Goal: Task Accomplishment & Management: Complete application form

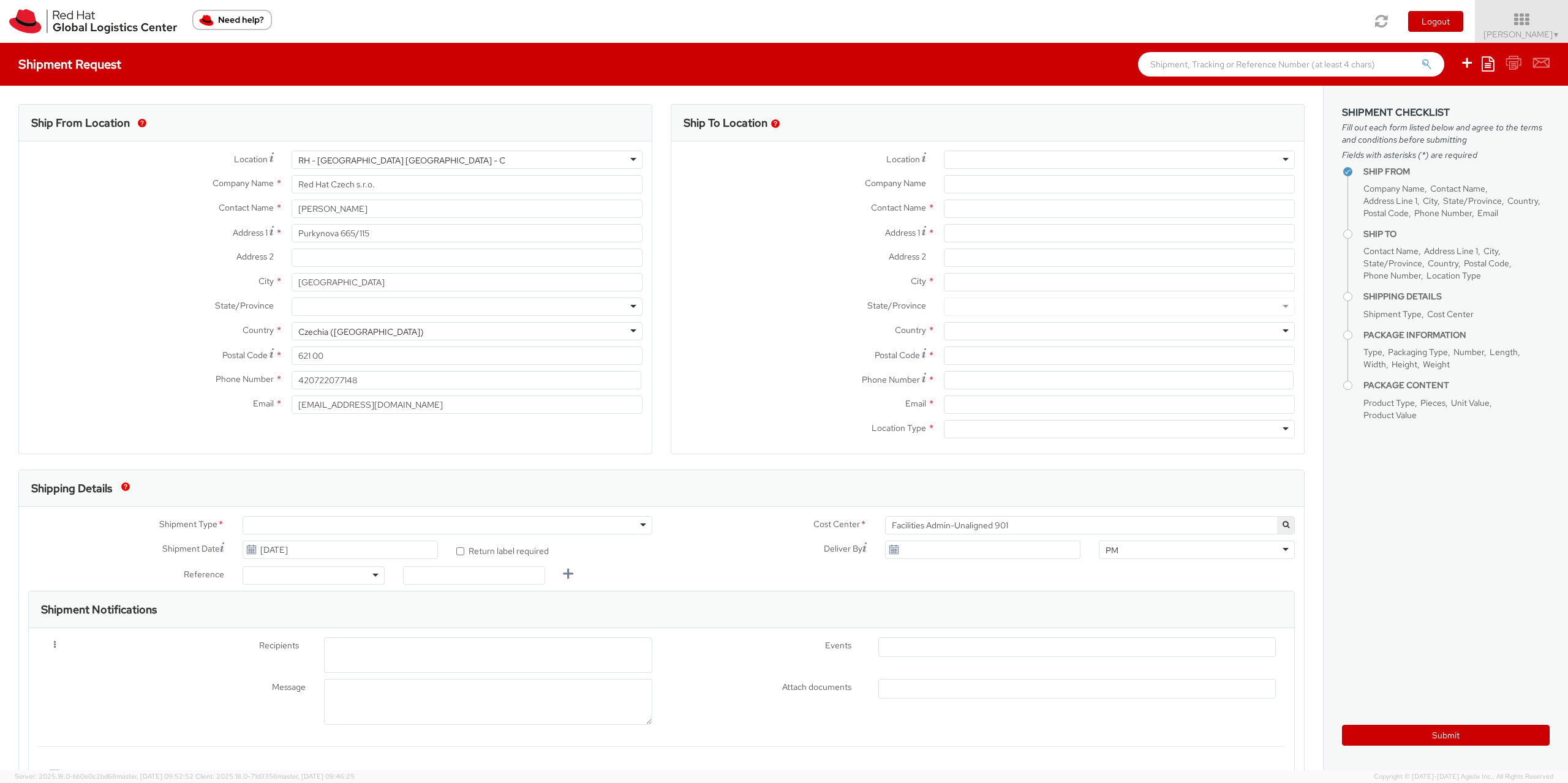
select select
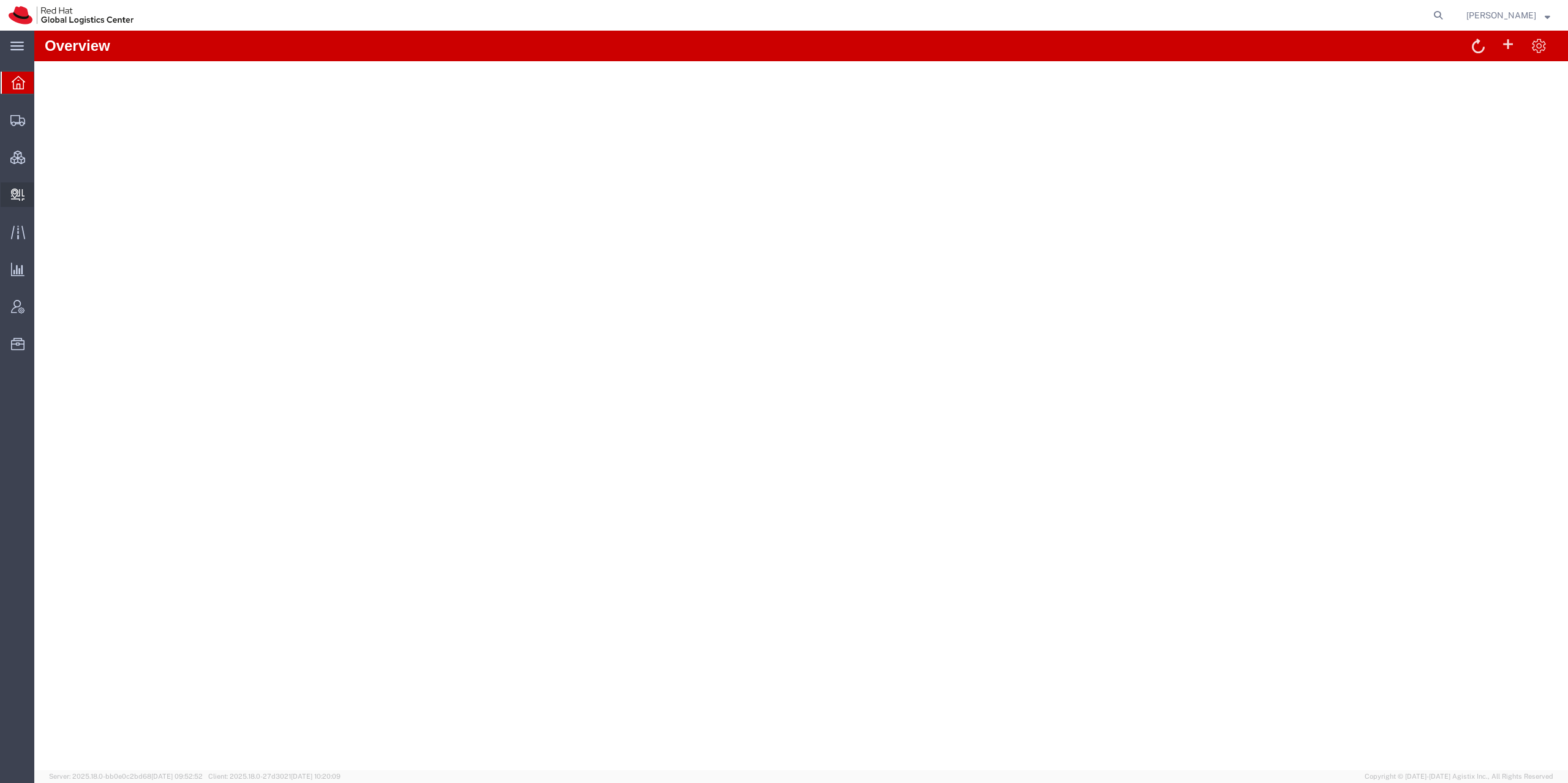
click at [0, 0] on span "Create Delivery" at bounding box center [0, 0] width 0 height 0
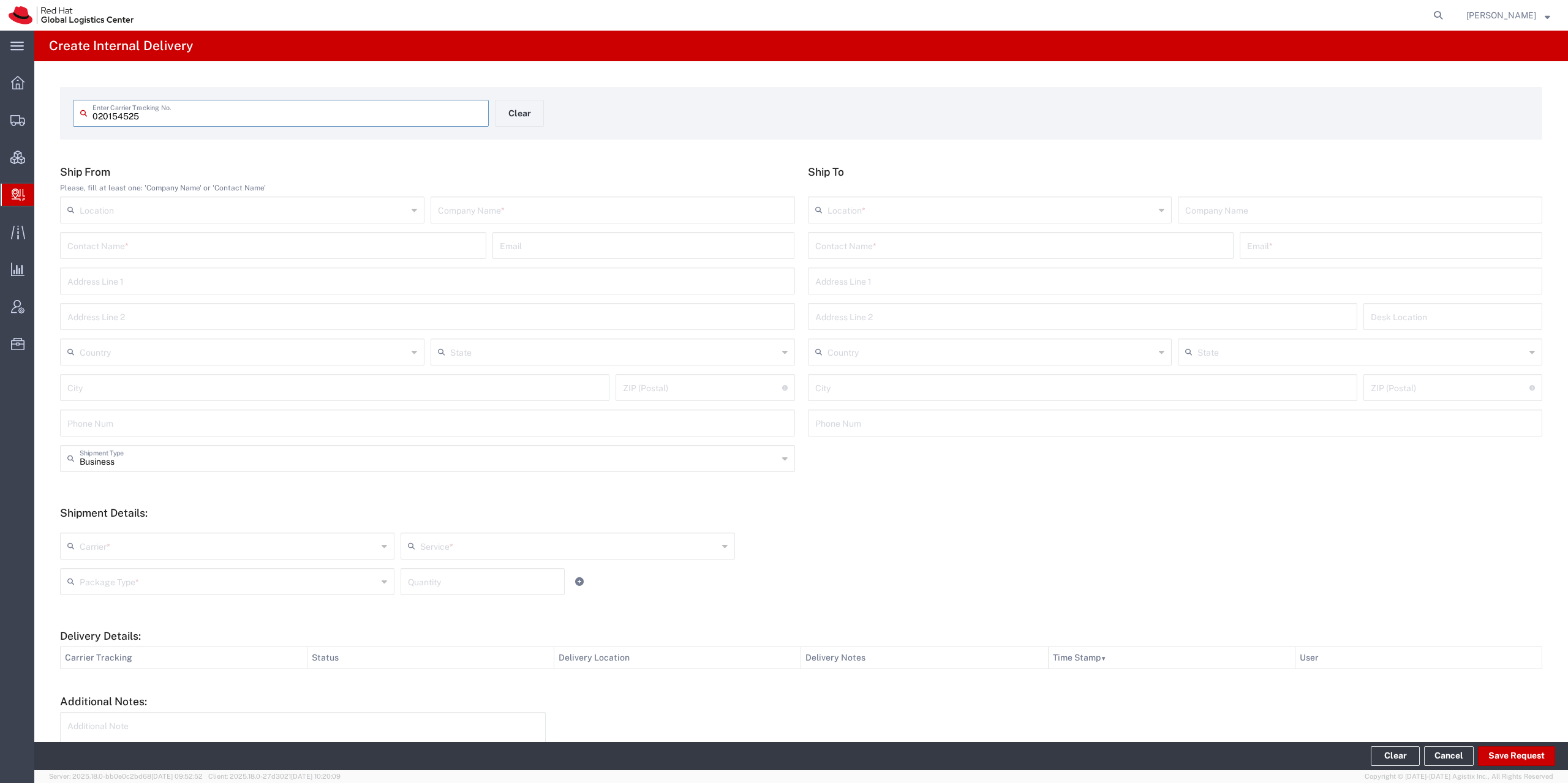
type input "020154525"
click at [484, 221] on input "text" at bounding box center [613, 219] width 349 height 22
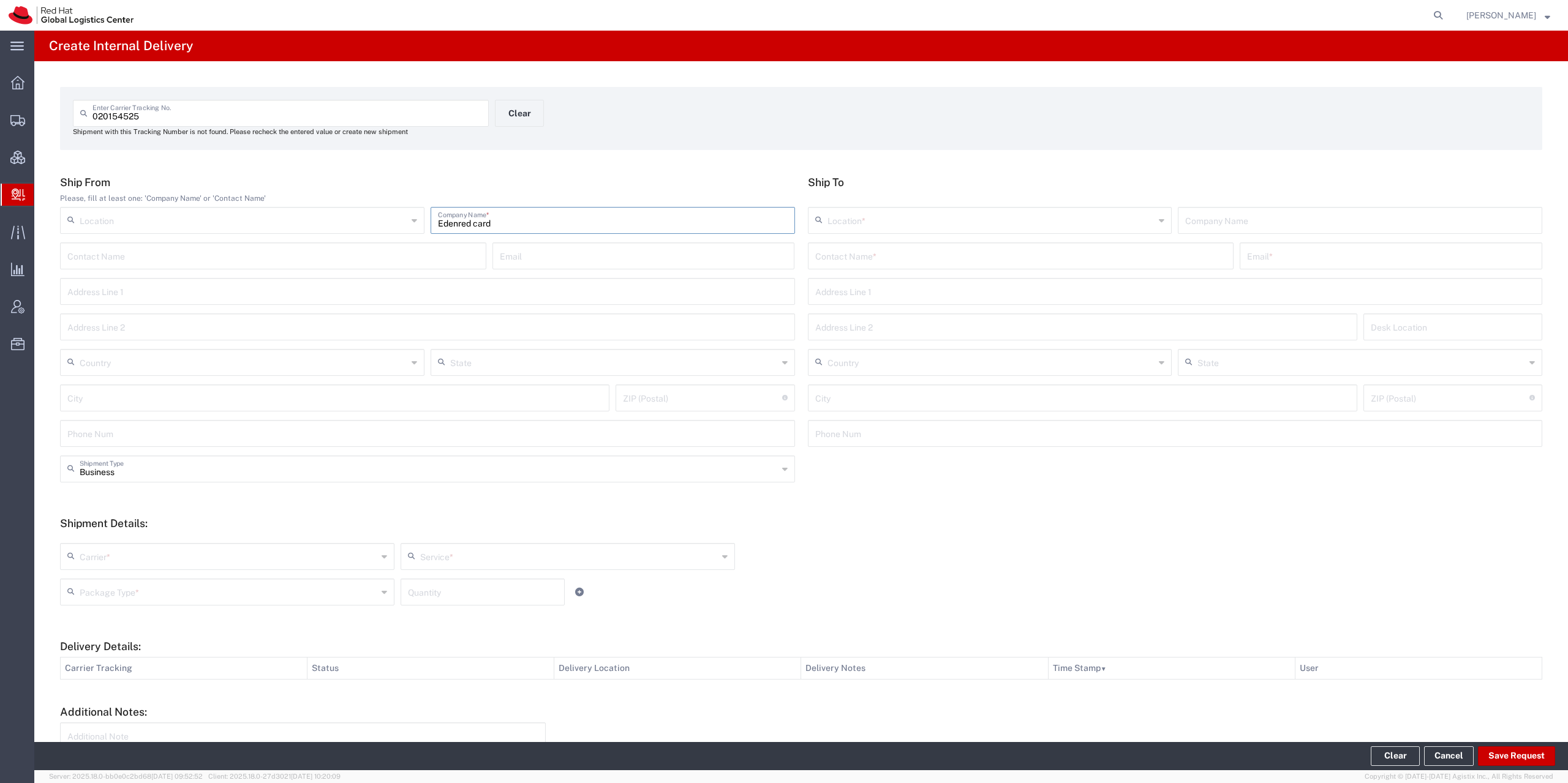
type input "Edenred card"
click at [883, 261] on input "text" at bounding box center [1020, 255] width 411 height 22
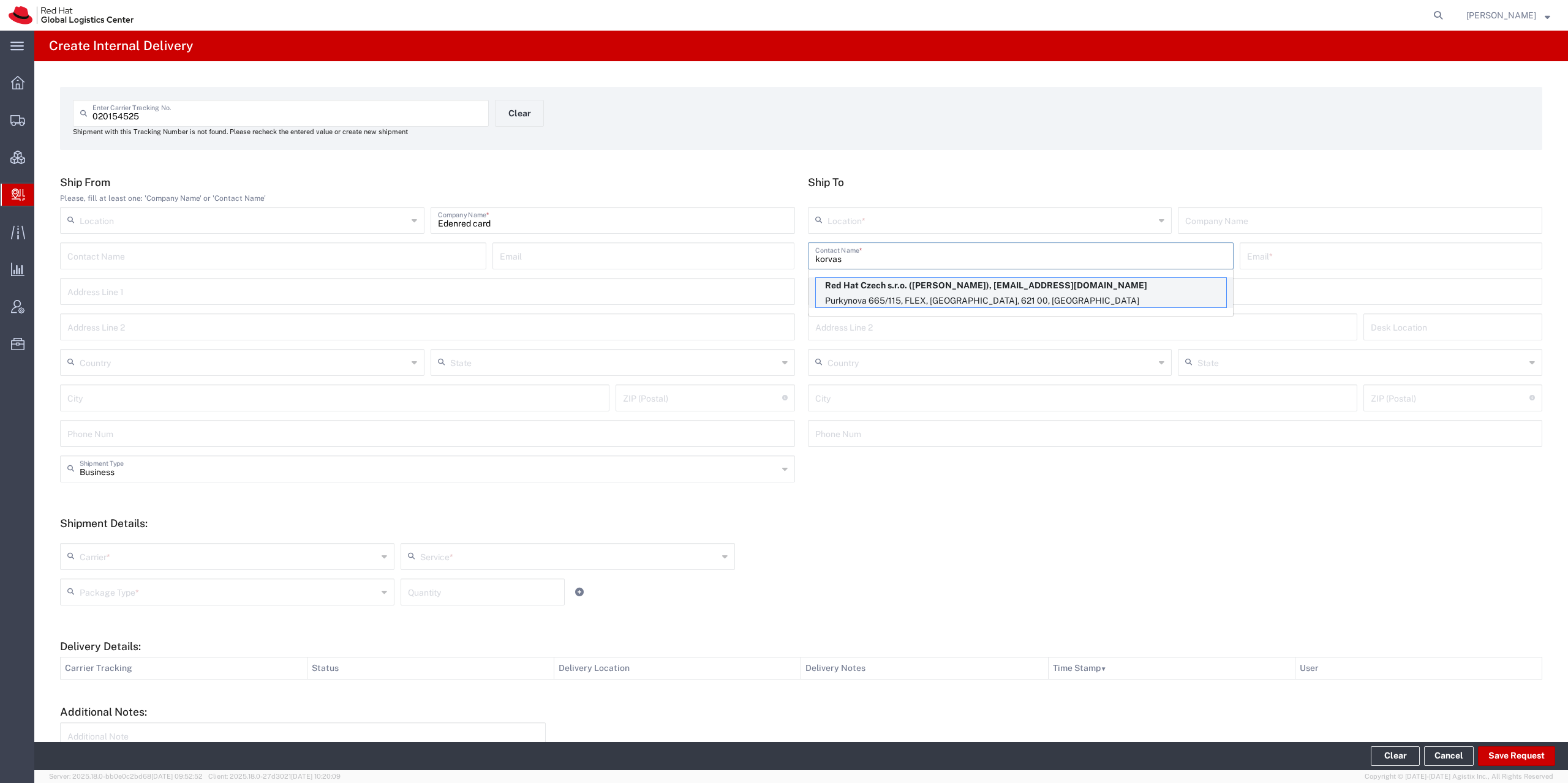
type input "korvas"
click at [868, 300] on p "Purkynova 665/115, FLEX, BRNO, 621 00, CZ" at bounding box center [1020, 301] width 410 height 15
type input "RH - Brno - Tech Park Brno - C"
type input "Red Hat Czech s.r.o."
type input "Vaclav Korvas"
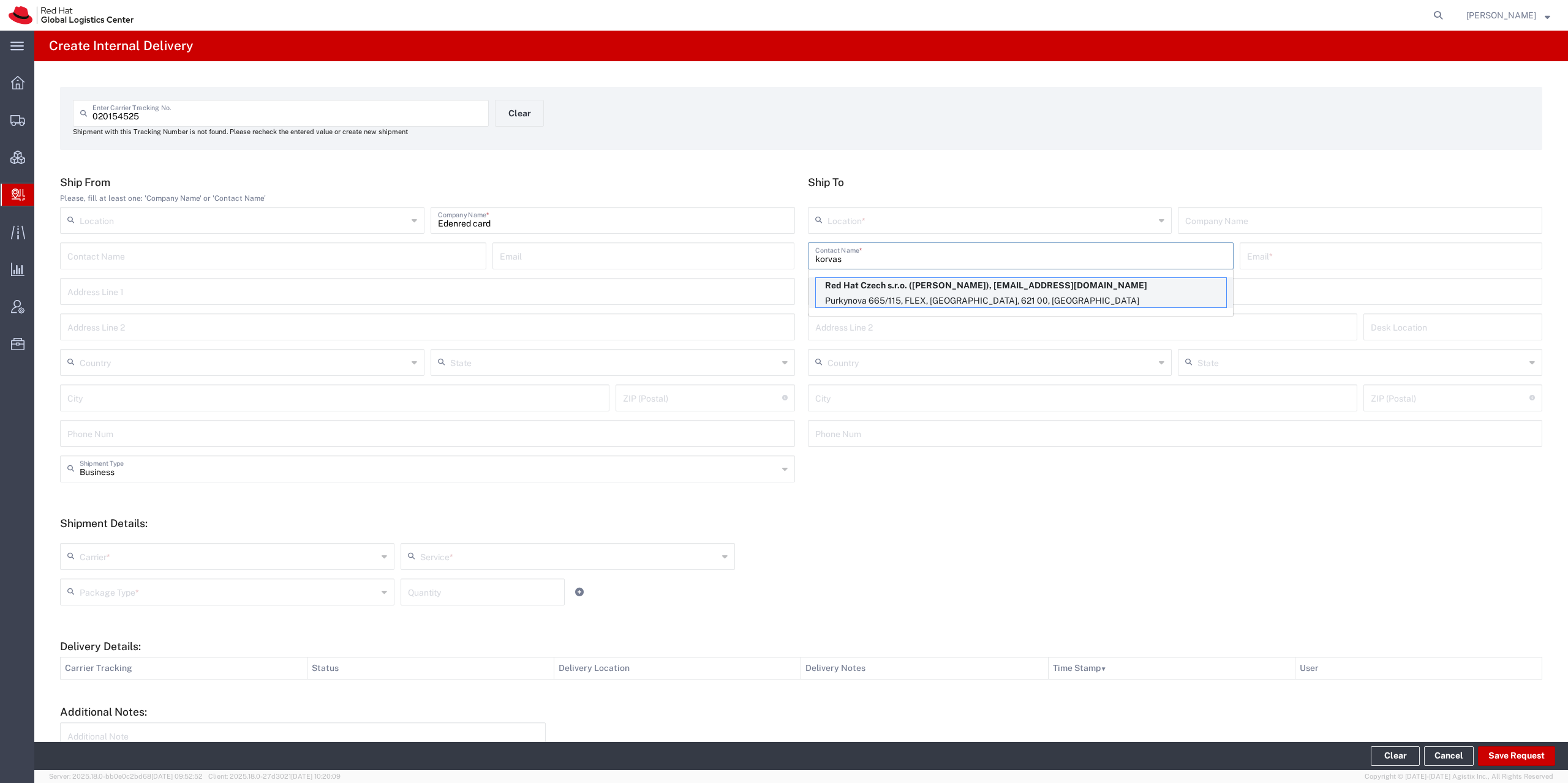
type input "vkorvas@redhat.com"
type input "Purkynova 665/115"
type input "FLEX"
type input "Czechia"
type input "BRNO"
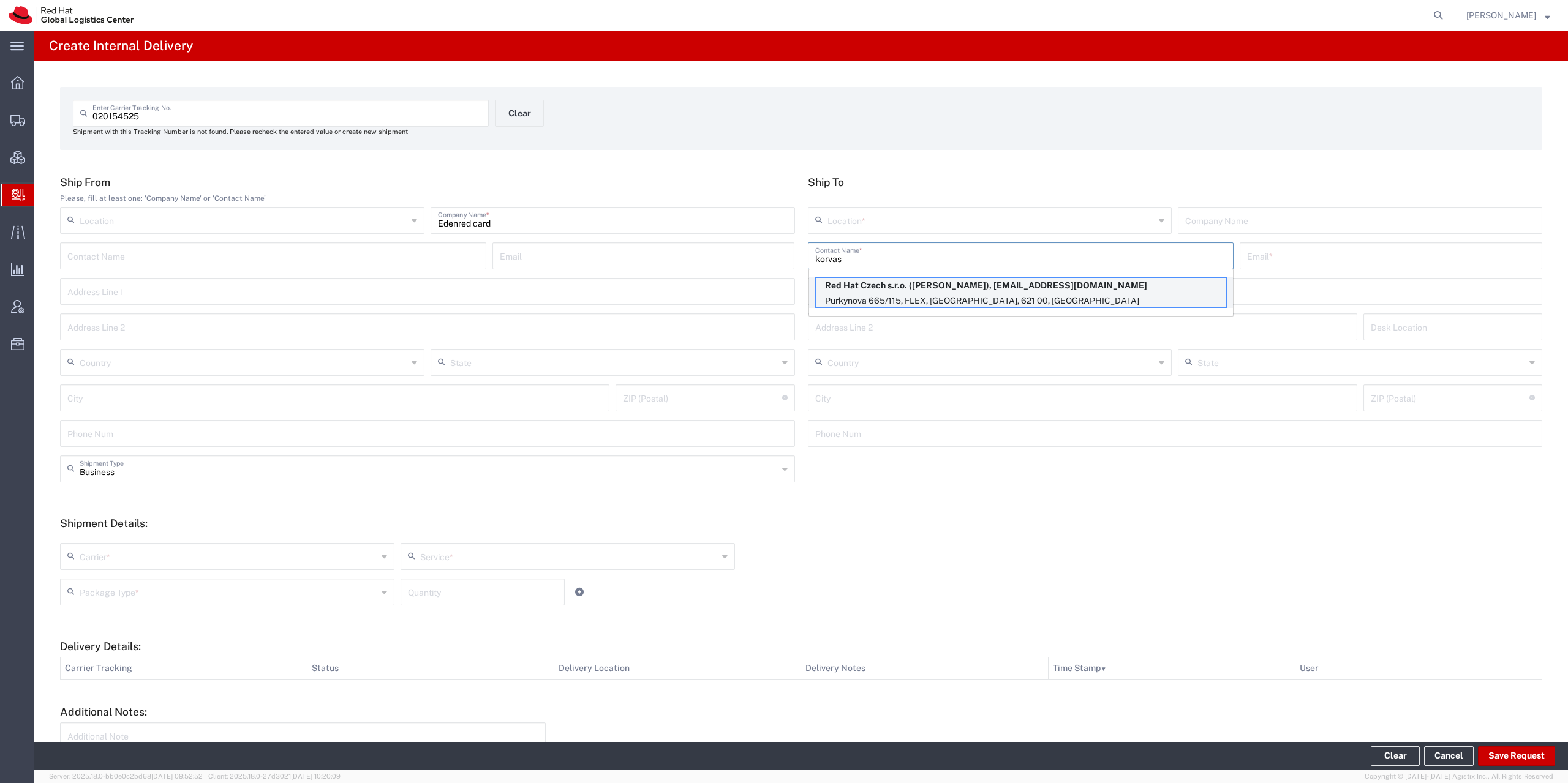
type input "621 00"
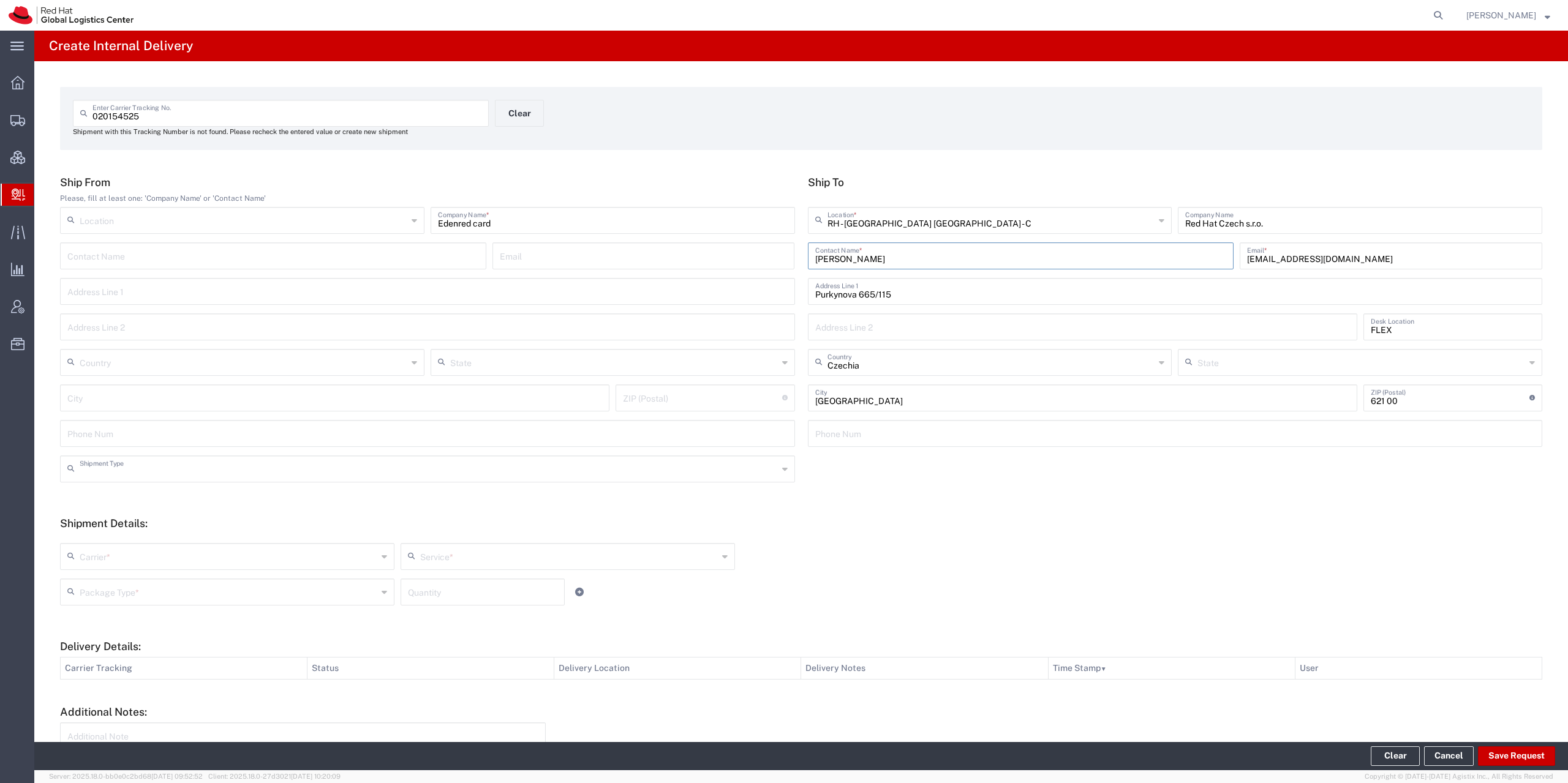
click at [177, 479] on input "text" at bounding box center [428, 468] width 698 height 22
click at [101, 553] on input "text" at bounding box center [228, 555] width 298 height 22
type input "Business"
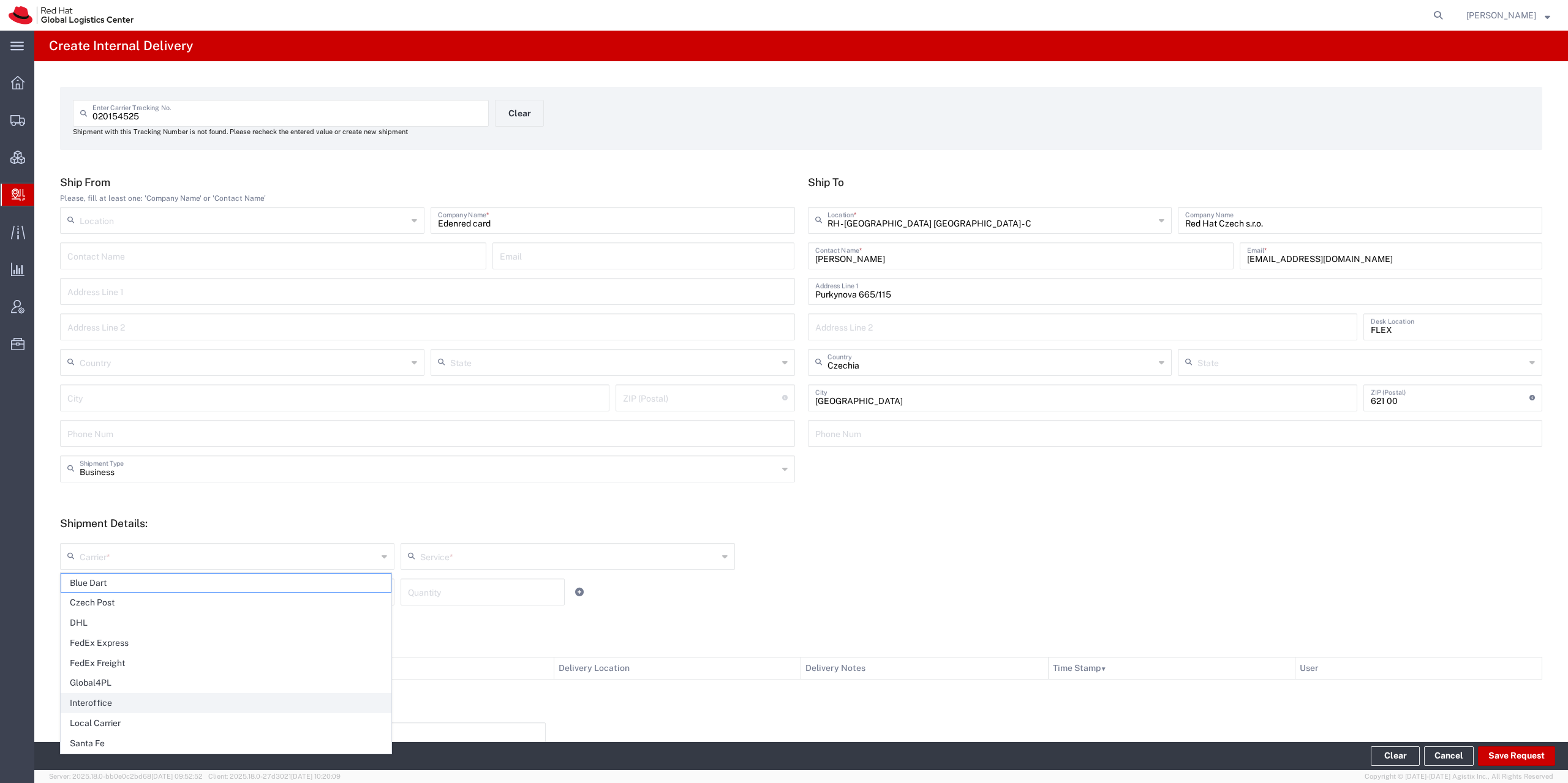
click at [110, 702] on span "Interoffice" at bounding box center [226, 703] width 329 height 19
type input "Interoffice"
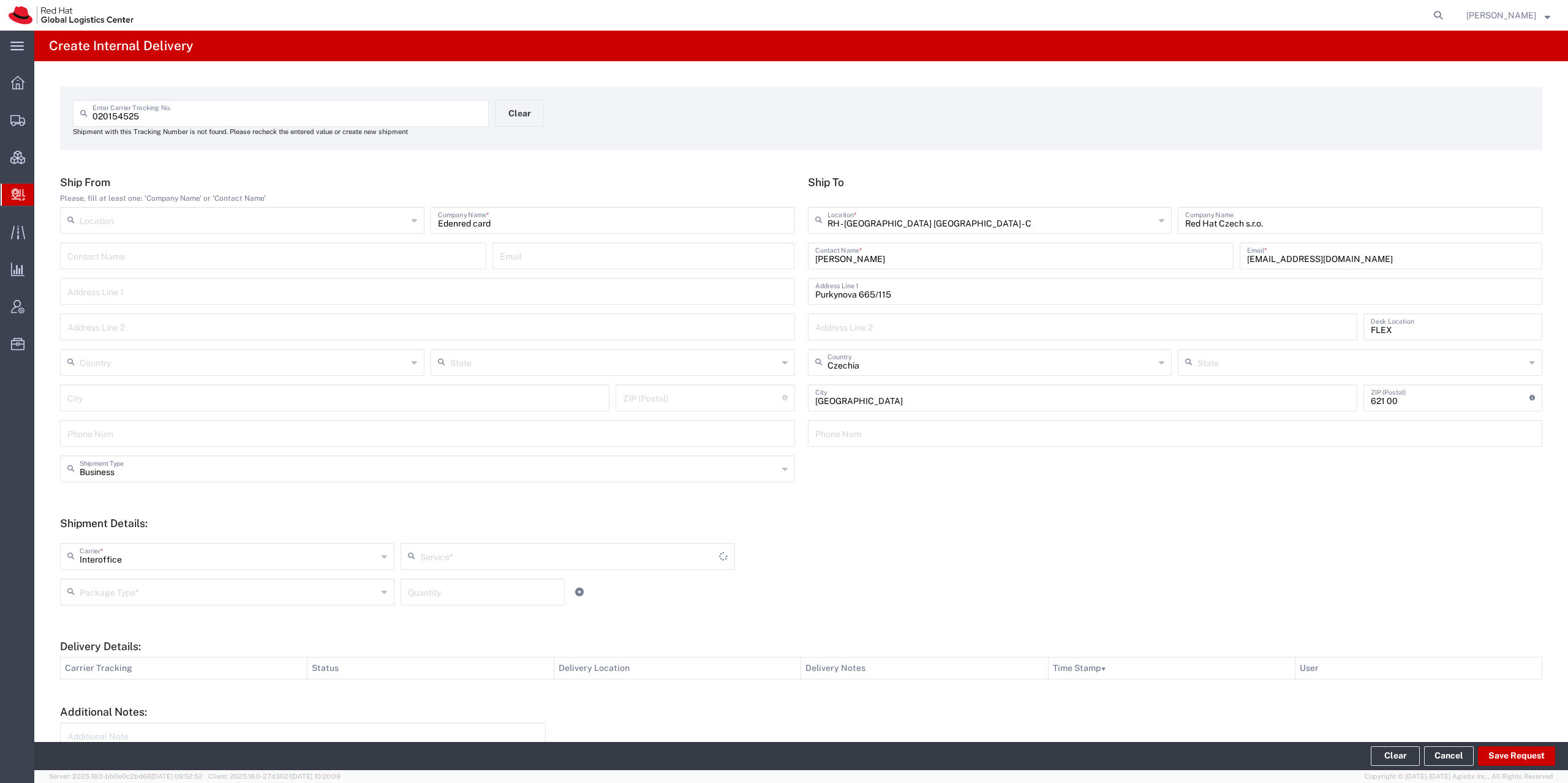
type input "IO_Ground"
click at [121, 591] on input "text" at bounding box center [228, 591] width 298 height 22
click at [118, 641] on span "Envelope" at bounding box center [226, 638] width 329 height 19
type input "Envelope"
click at [1530, 757] on button "Save Request" at bounding box center [1516, 756] width 77 height 20
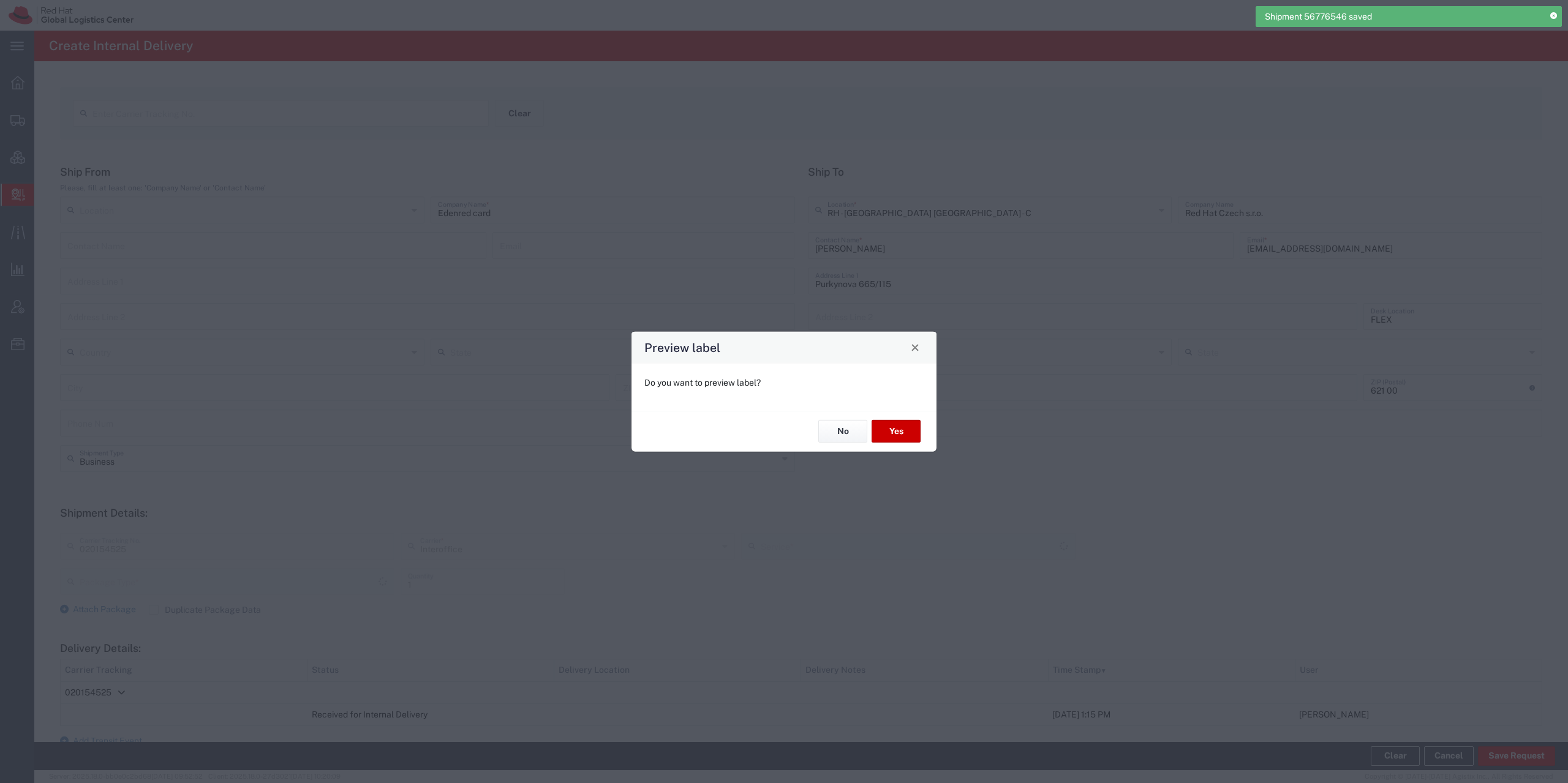
type input "Envelope"
type input "IO_Ground"
click at [840, 436] on button "No" at bounding box center [842, 431] width 49 height 23
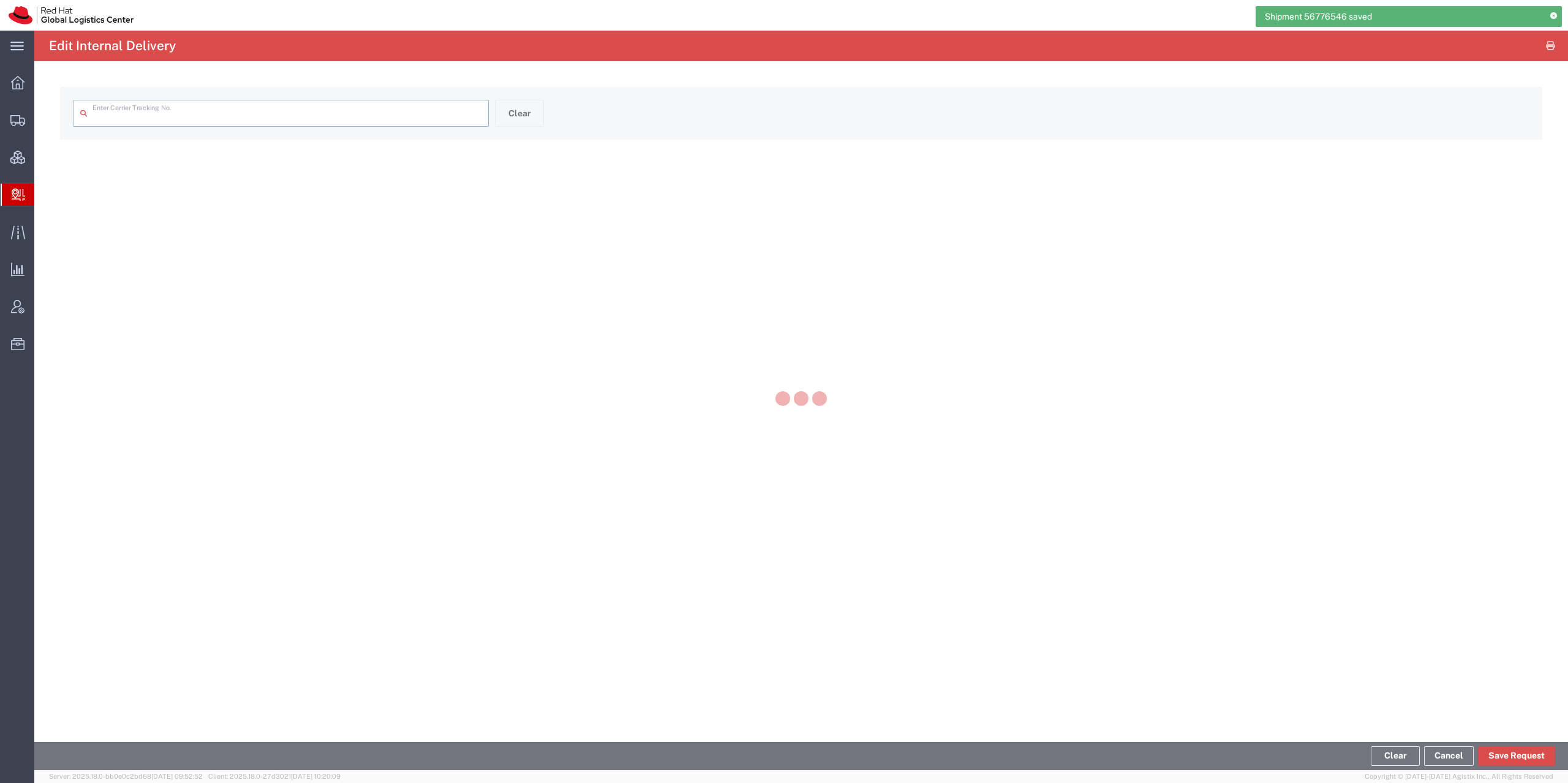
type input "020154525"
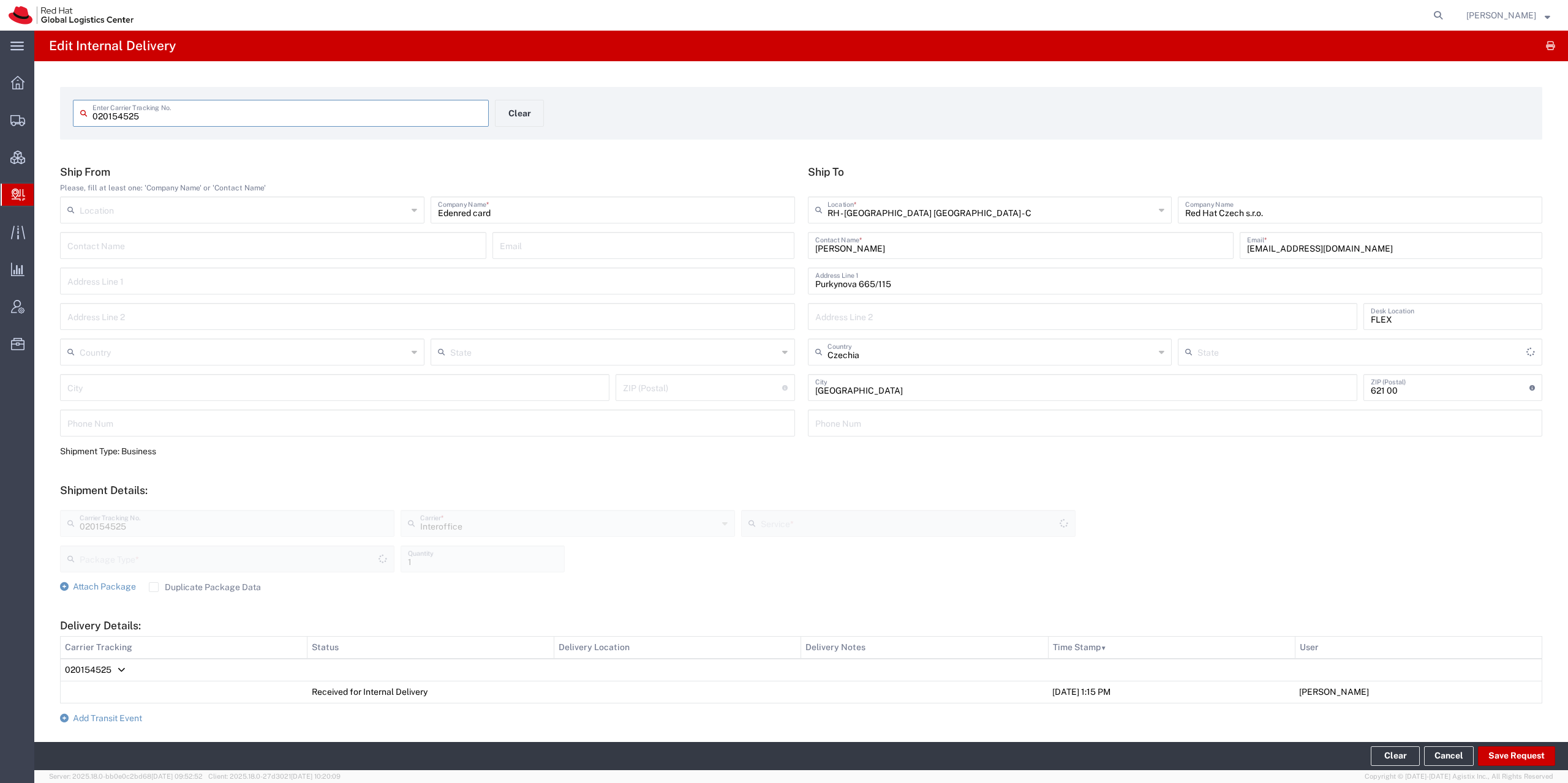
type input "Envelope"
type input "IO_Ground"
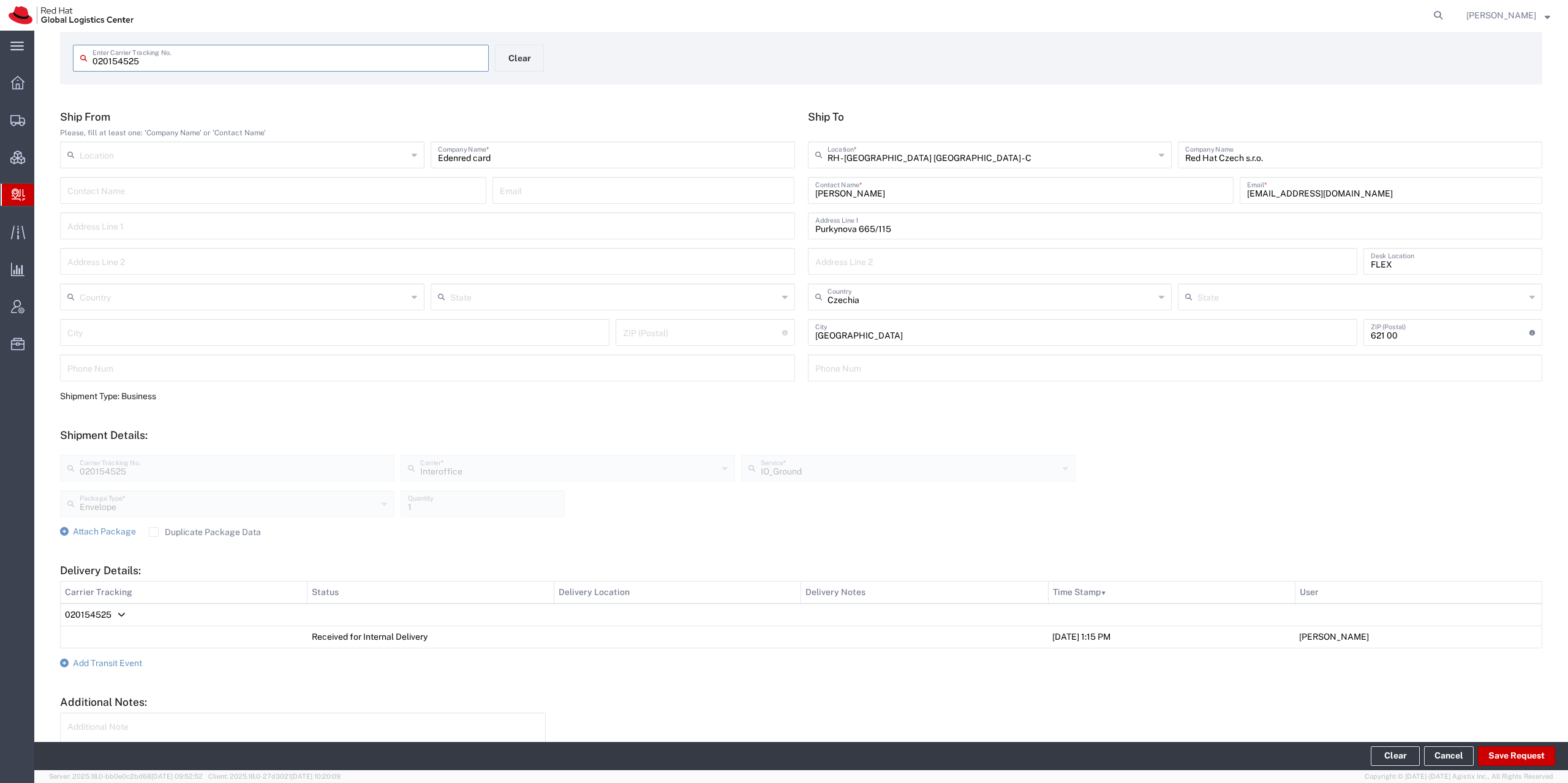
scroll to position [149, 0]
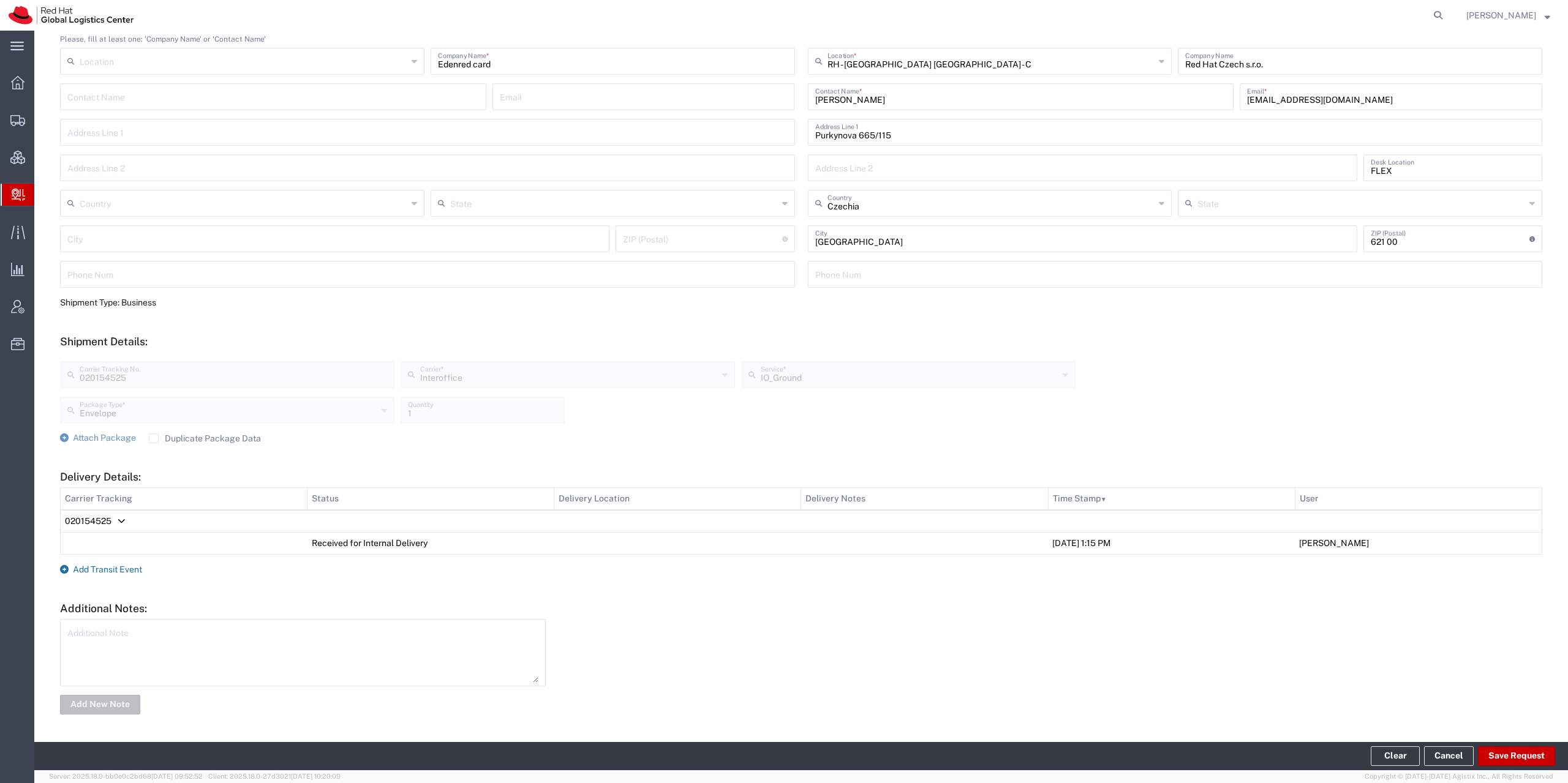
click at [96, 570] on span "Add Transit Event" at bounding box center [108, 569] width 69 height 10
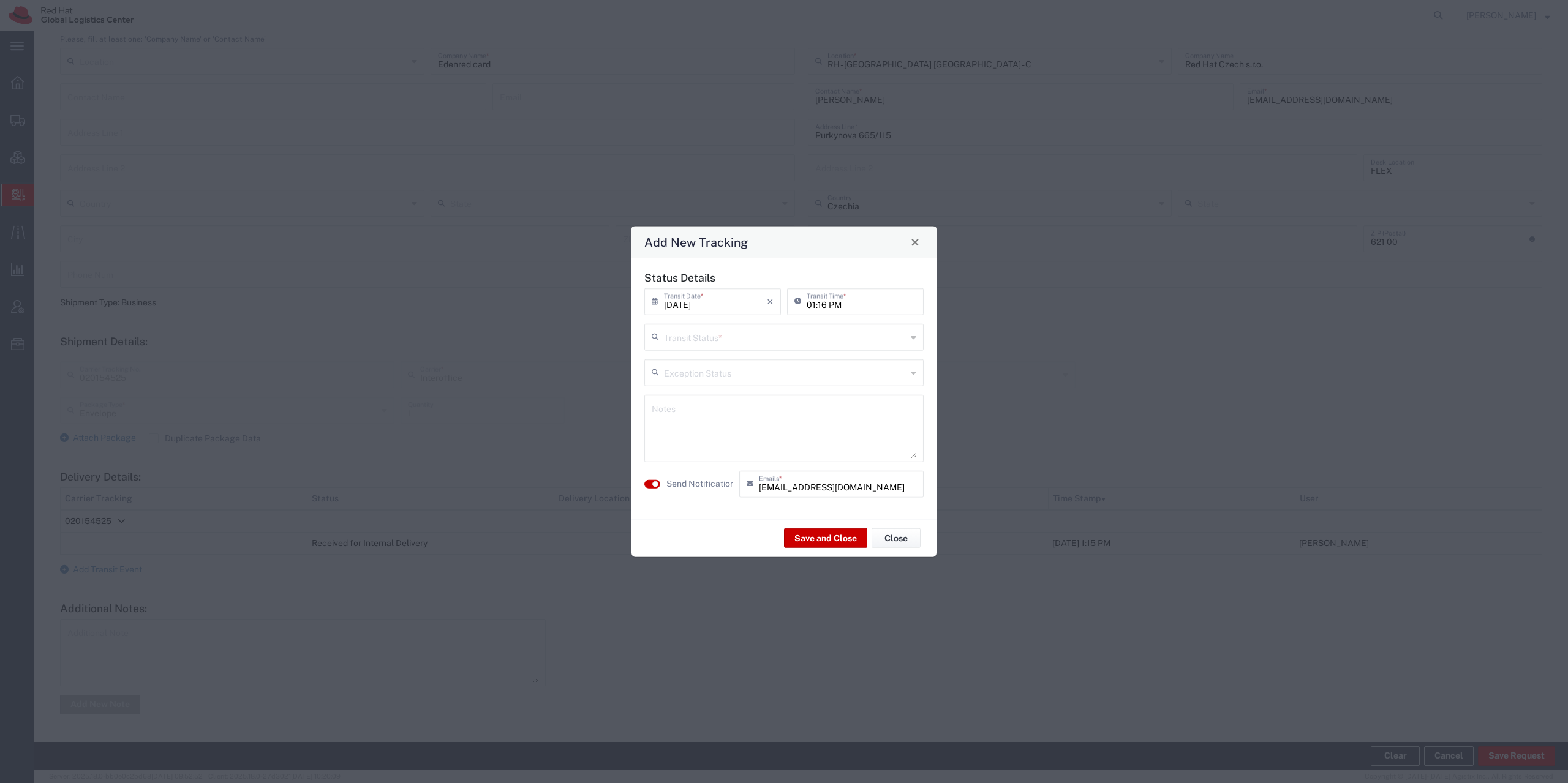
click at [724, 345] on input "text" at bounding box center [785, 336] width 243 height 22
click at [724, 361] on span "Delivery Confirmation" at bounding box center [784, 363] width 277 height 19
type input "Delivery Confirmation"
click at [732, 415] on textarea at bounding box center [784, 428] width 265 height 60
type textarea "Korvas"
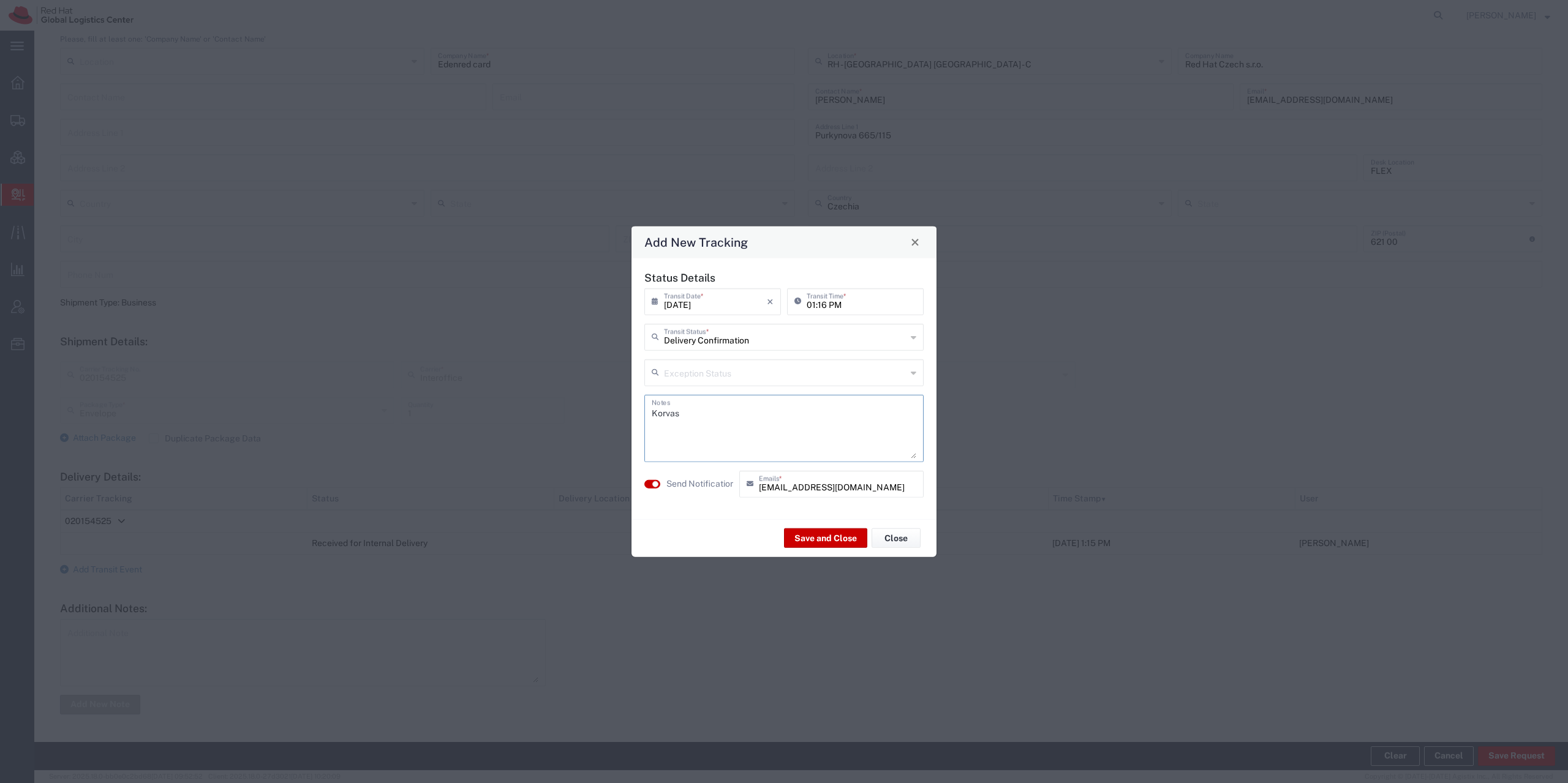
click at [666, 485] on agx-switch-control "Send Notification" at bounding box center [689, 483] width 95 height 27
click at [653, 484] on small "button" at bounding box center [655, 483] width 6 height 6
click at [813, 539] on button "Save and Close" at bounding box center [825, 539] width 83 height 20
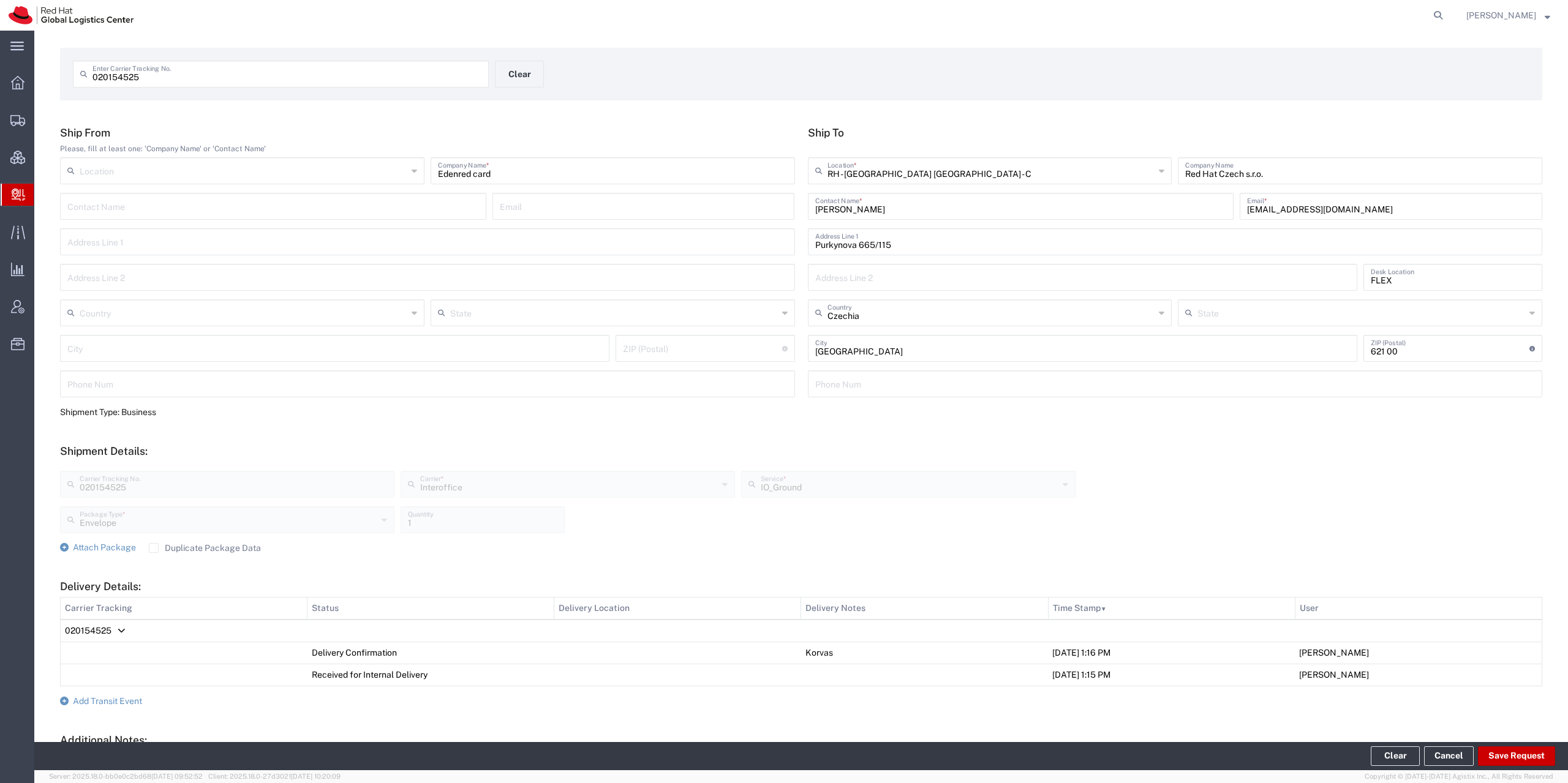
scroll to position [59, 0]
